Goal: Task Accomplishment & Management: Use online tool/utility

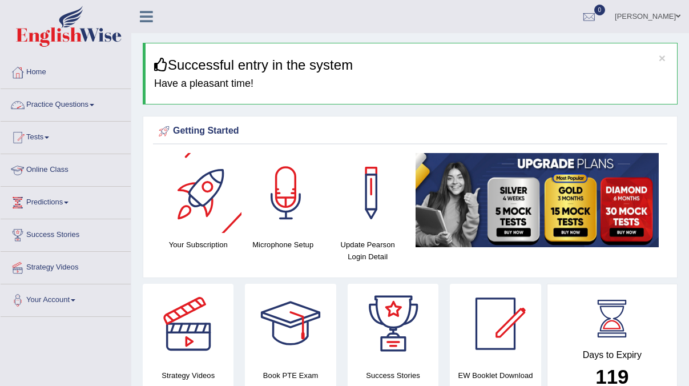
click at [79, 102] on link "Practice Questions" at bounding box center [66, 103] width 130 height 29
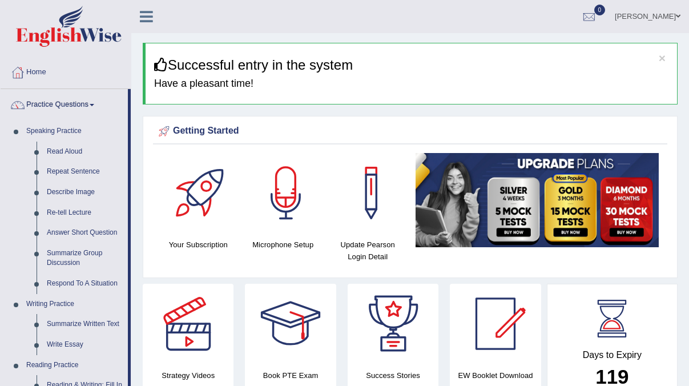
click at [266, 18] on div "[PERSON_NAME] Toggle navigation Username: Parbhasni Access Type: Online Subscri…" at bounding box center [410, 16] width 558 height 33
click at [200, 17] on div "[PERSON_NAME] Toggle navigation Username: Parbhasni Access Type: Online Subscri…" at bounding box center [410, 16] width 558 height 33
click at [43, 68] on link "Home" at bounding box center [66, 71] width 130 height 29
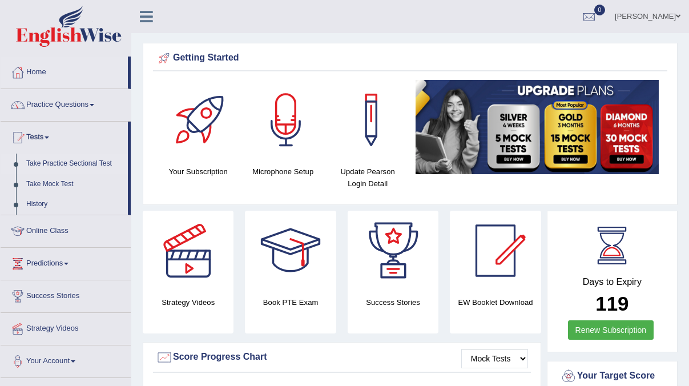
click at [72, 168] on link "Take Practice Sectional Test" at bounding box center [74, 164] width 107 height 21
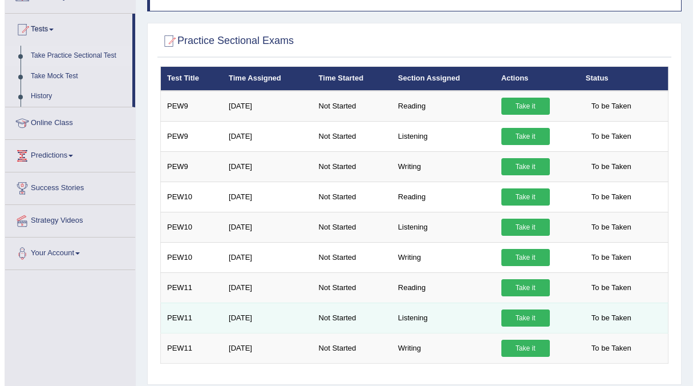
scroll to position [116, 0]
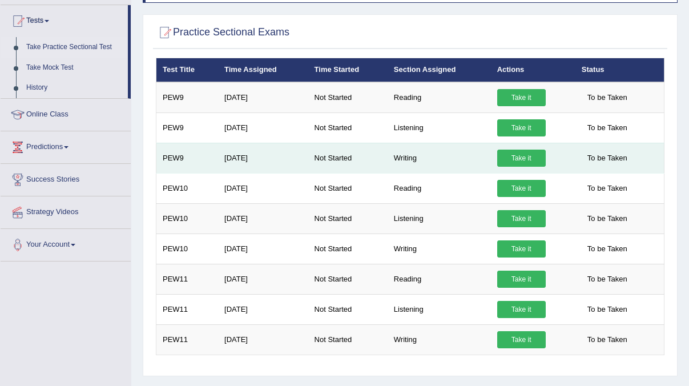
click at [521, 158] on link "Take it" at bounding box center [521, 158] width 49 height 17
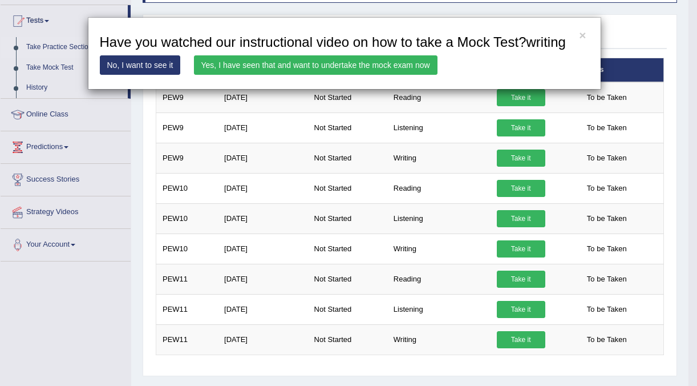
click at [401, 75] on link "Yes, I have seen that and want to undertake the mock exam now" at bounding box center [316, 64] width 244 height 19
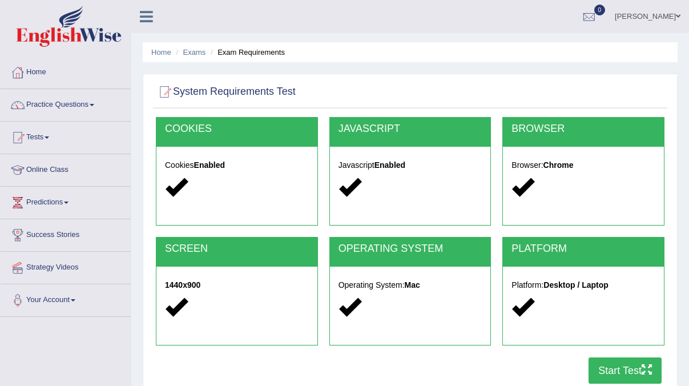
click at [615, 369] on button "Start Test" at bounding box center [624, 370] width 73 height 26
